Goal: Book appointment/travel/reservation

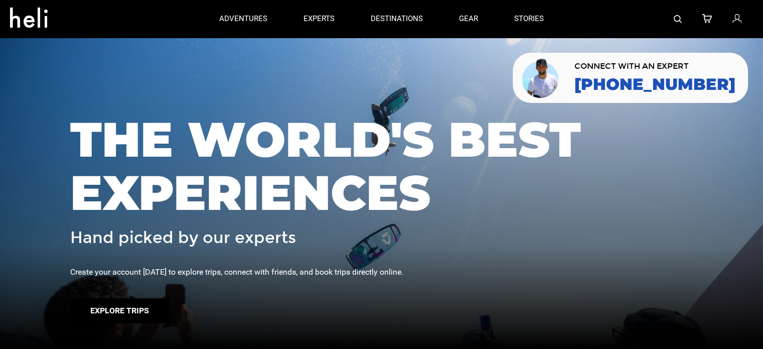
click at [117, 310] on button "Explore Trips" at bounding box center [119, 310] width 99 height 25
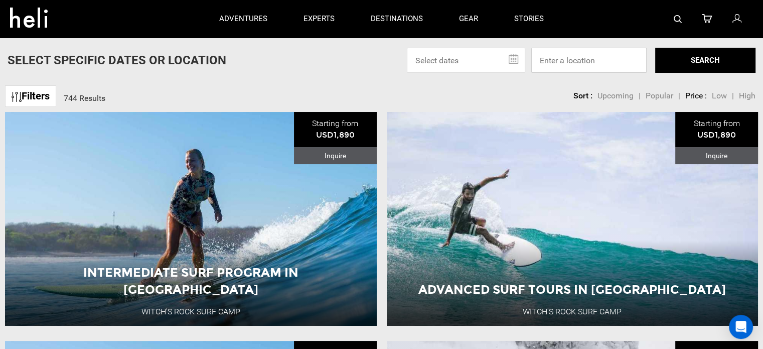
click at [561, 62] on input at bounding box center [588, 60] width 115 height 25
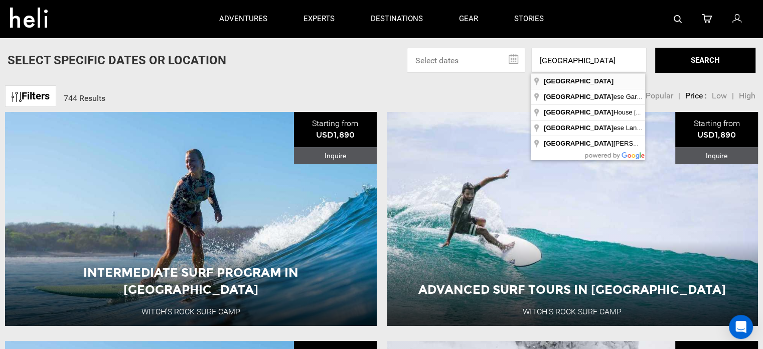
type input "[GEOGRAPHIC_DATA]"
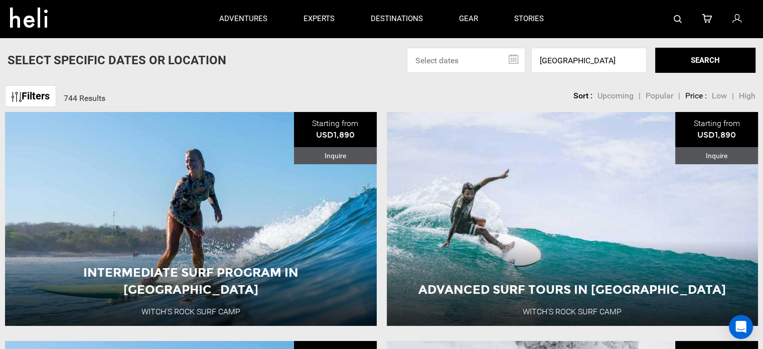
click at [712, 57] on button "SEARCH" at bounding box center [705, 60] width 100 height 25
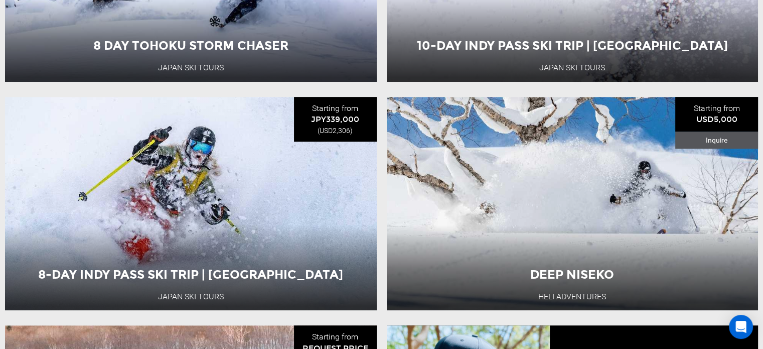
scroll to position [481, 0]
